Goal: Task Accomplishment & Management: Manage account settings

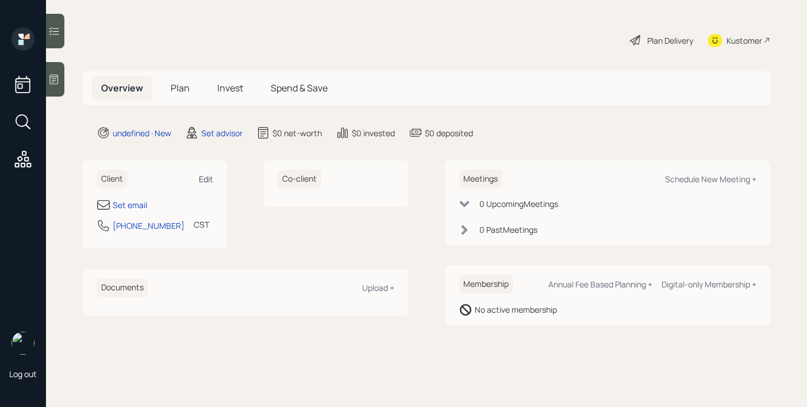
click at [206, 179] on div "Edit" at bounding box center [206, 179] width 14 height 11
select select "America/[GEOGRAPHIC_DATA]"
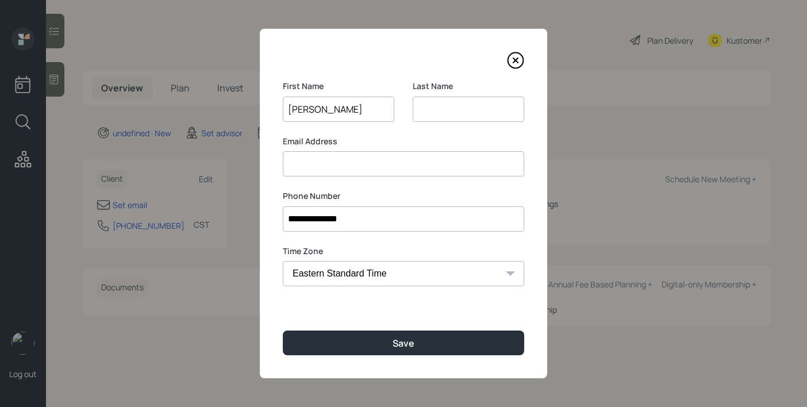
type input "[PERSON_NAME]"
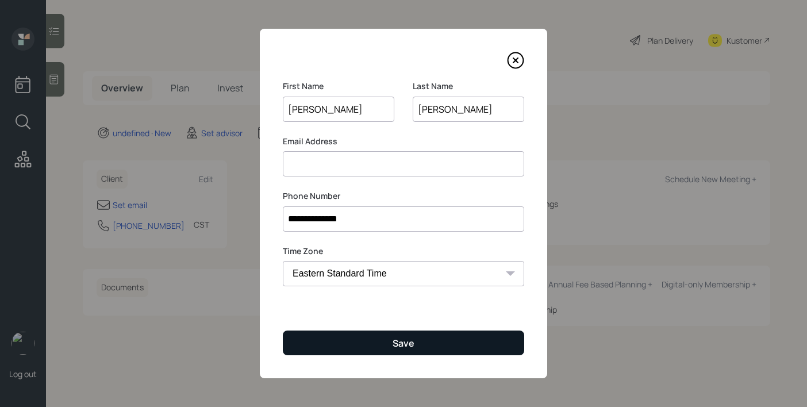
type input "[PERSON_NAME]"
click at [445, 347] on button "Save" at bounding box center [403, 343] width 241 height 25
